Goal: Navigation & Orientation: Find specific page/section

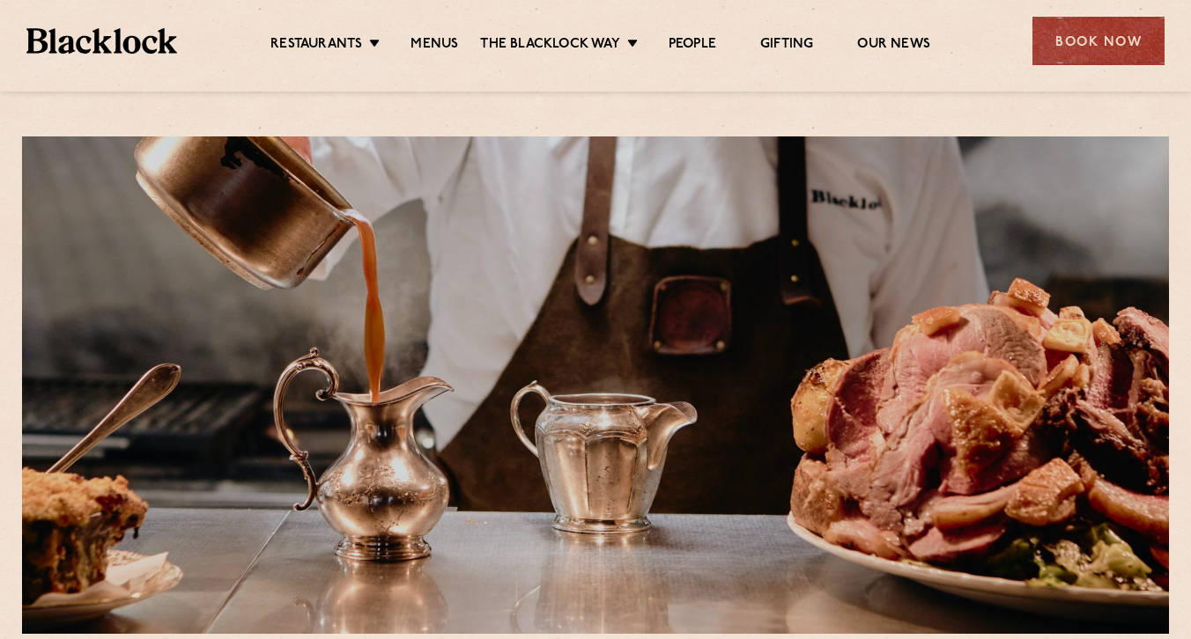
click at [362, 34] on ul "Restaurants [GEOGRAPHIC_DATA] [GEOGRAPHIC_DATA] [GEOGRAPHIC_DATA] [GEOGRAPHIC_D…" at bounding box center [600, 41] width 846 height 28
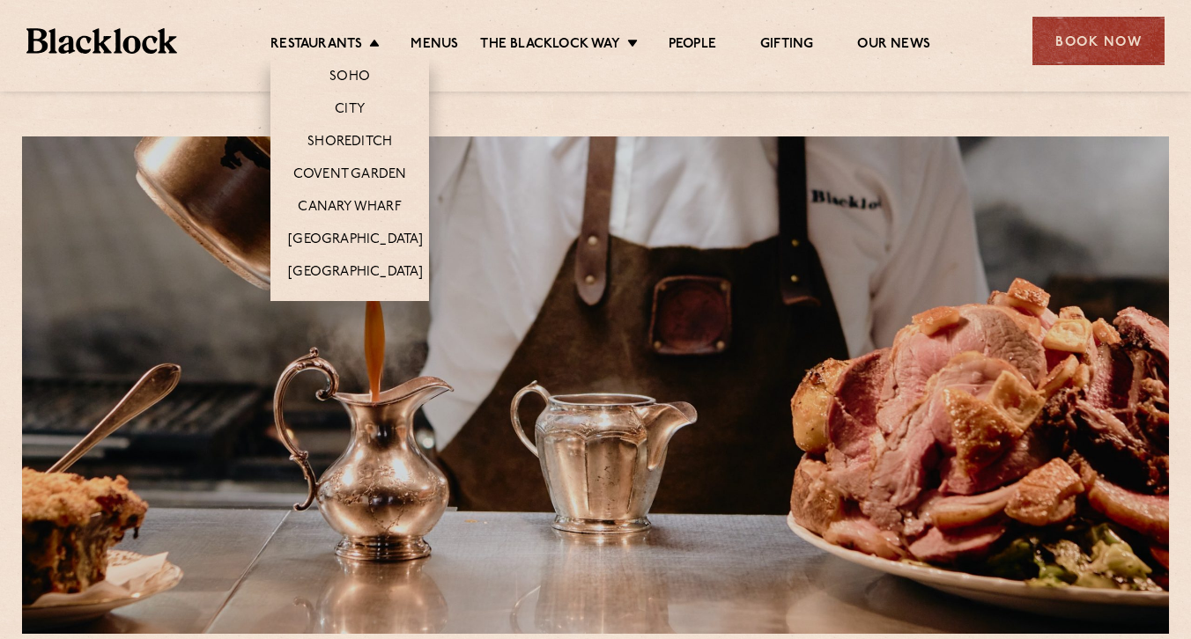
click at [371, 43] on li "Restaurants [GEOGRAPHIC_DATA] [GEOGRAPHIC_DATA] [GEOGRAPHIC_DATA] [GEOGRAPHIC_D…" at bounding box center [329, 45] width 118 height 19
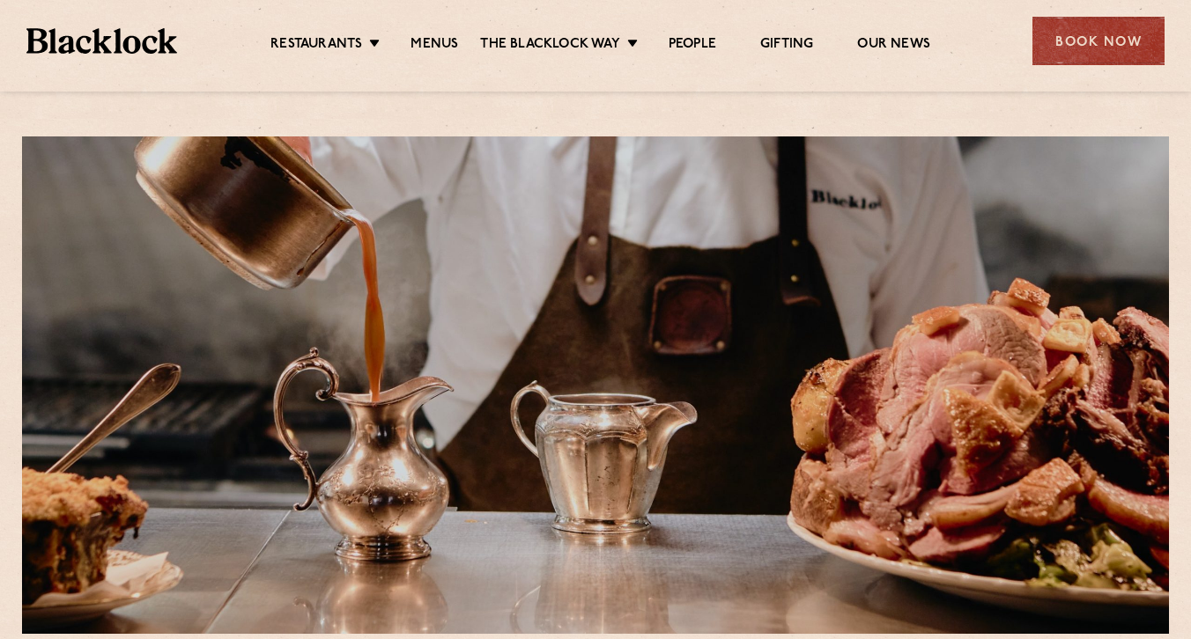
click at [606, 304] on div at bounding box center [595, 385] width 1147 height 498
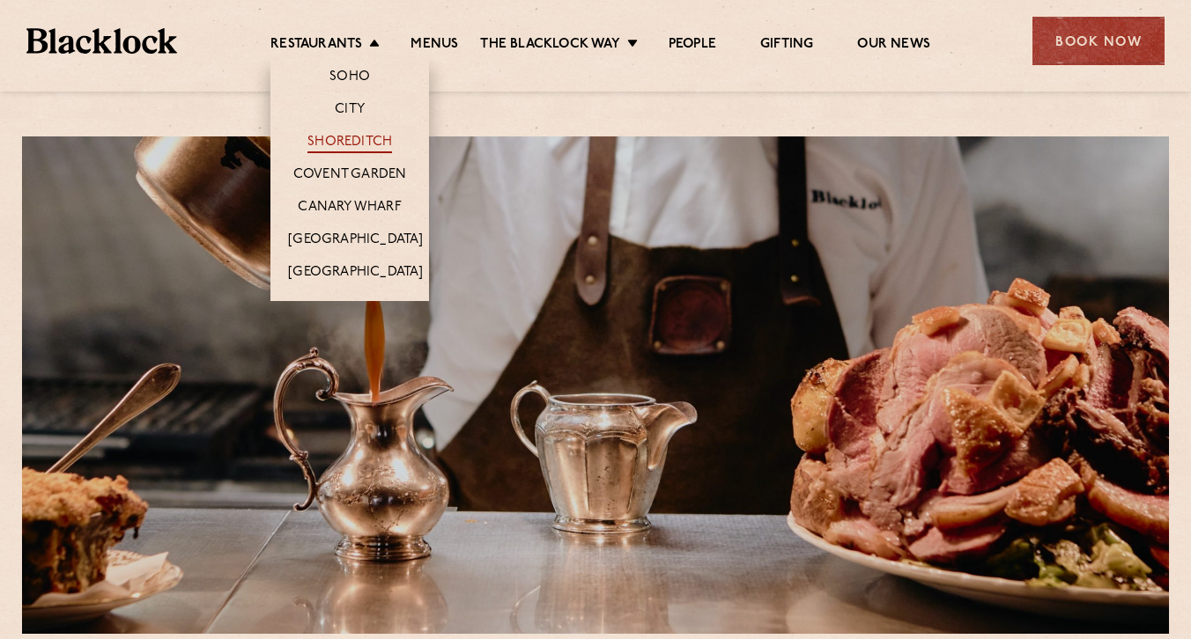
click at [365, 148] on link "Shoreditch" at bounding box center [349, 143] width 85 height 19
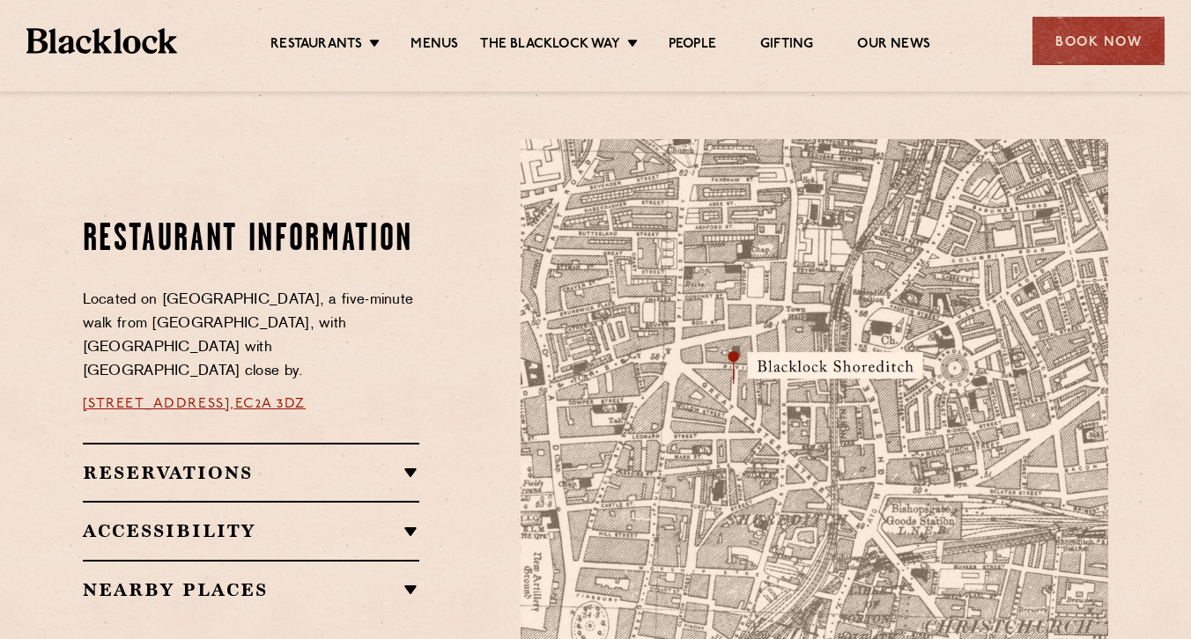
scroll to position [1011, 0]
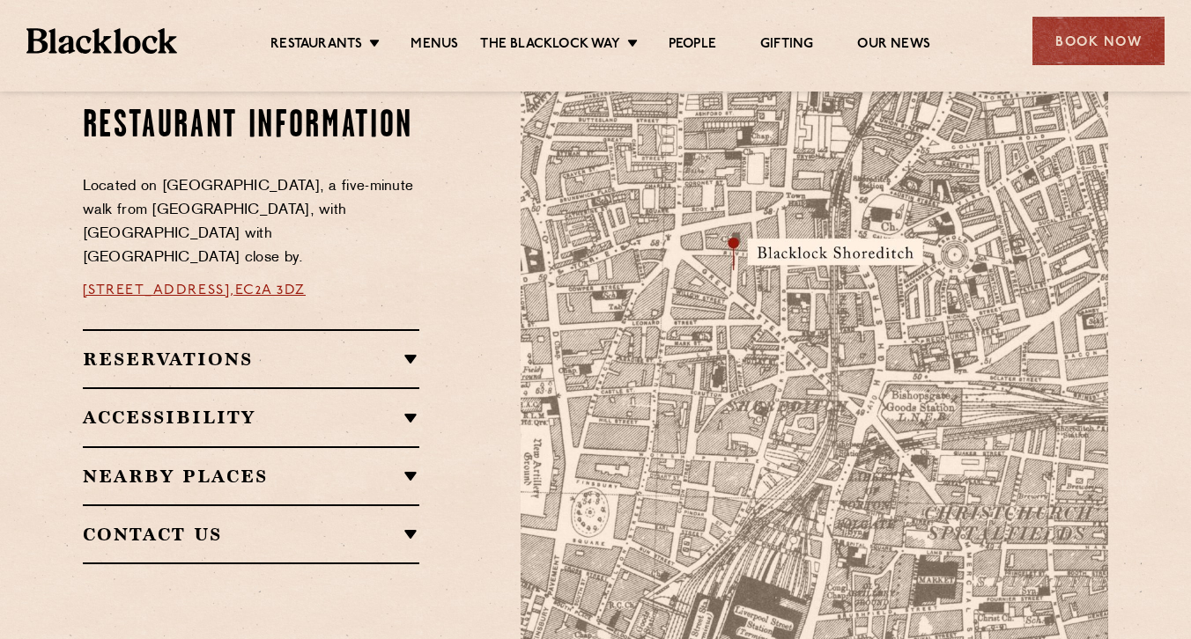
click at [815, 356] on img at bounding box center [813, 335] width 587 height 618
click at [383, 466] on h2 "Nearby Places" at bounding box center [251, 476] width 337 height 21
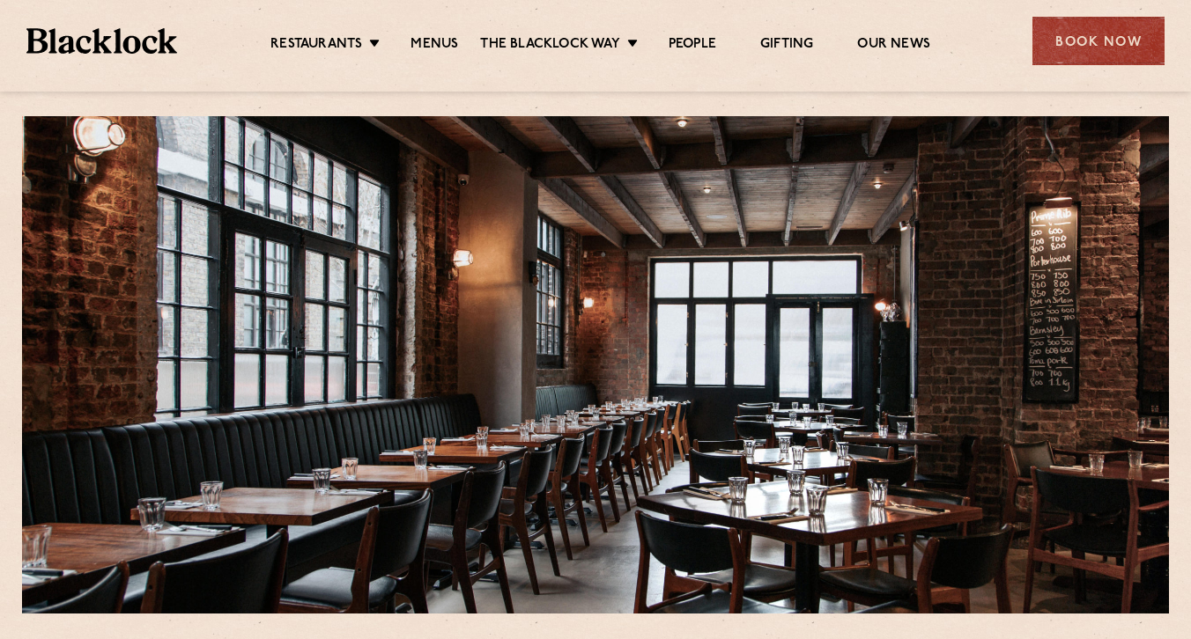
scroll to position [0, 0]
